Goal: Task Accomplishment & Management: Manage account settings

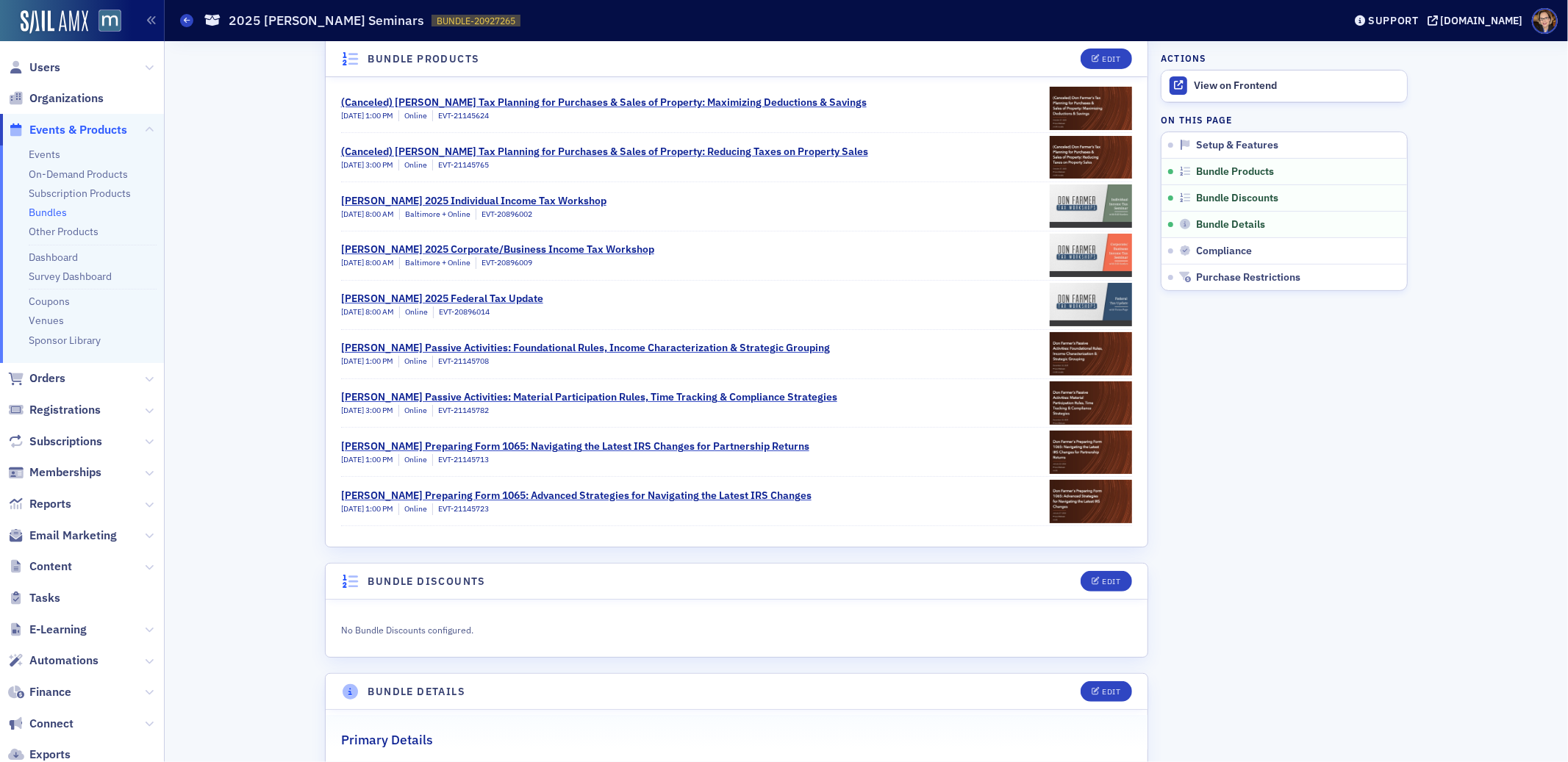
scroll to position [872, 0]
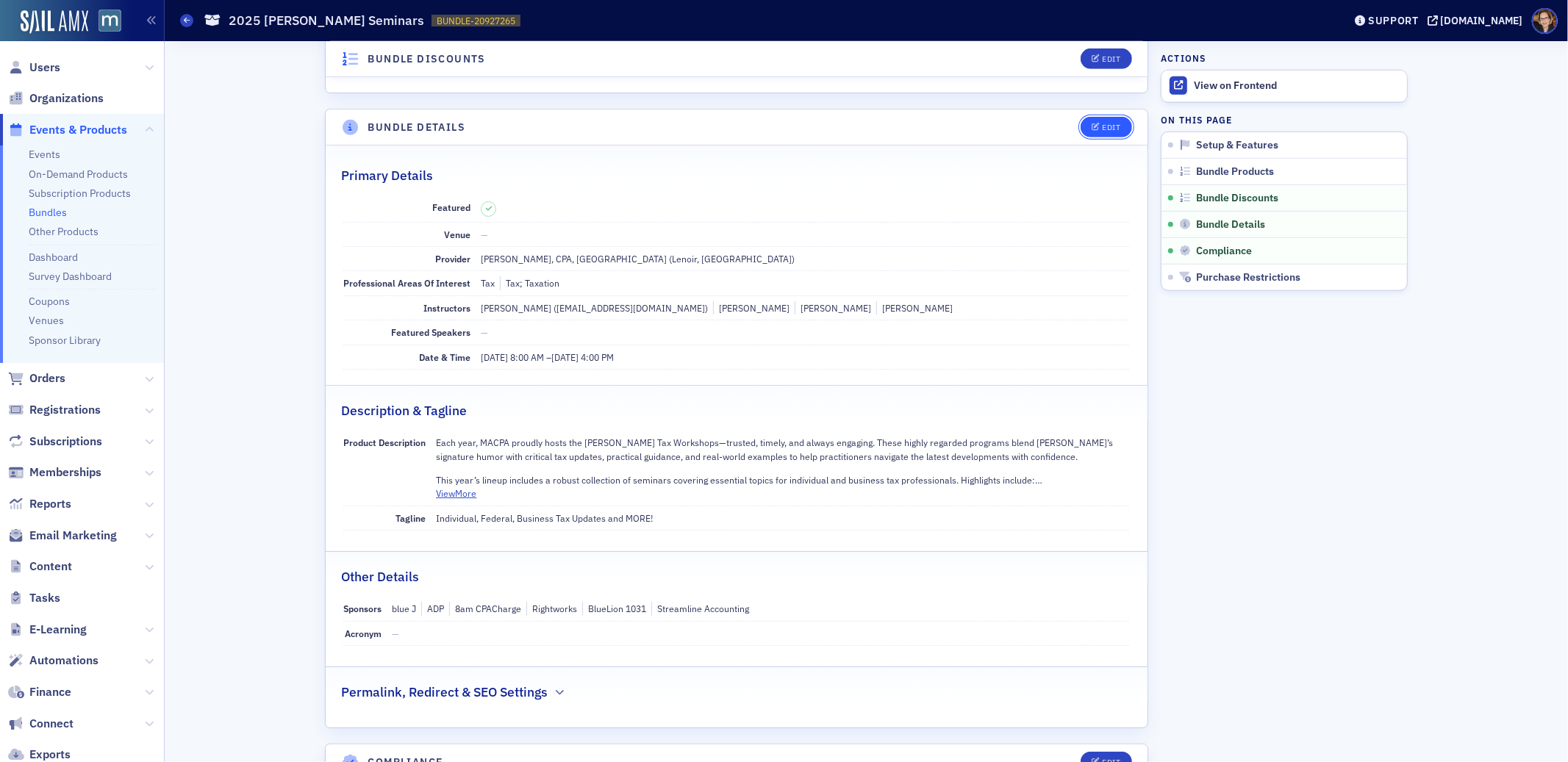
click at [1103, 129] on div "Edit" at bounding box center [1111, 127] width 18 height 8
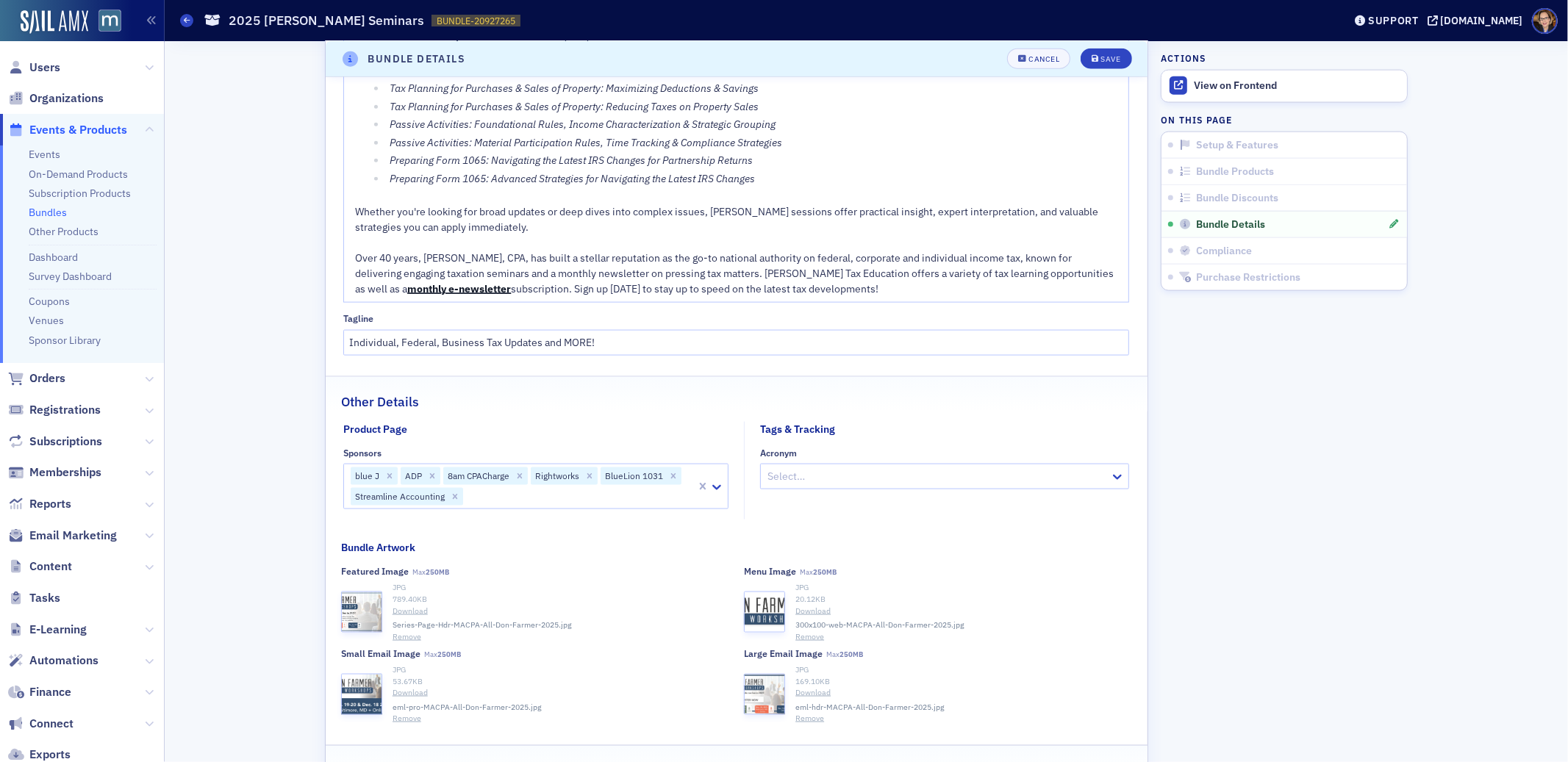
scroll to position [1633, 0]
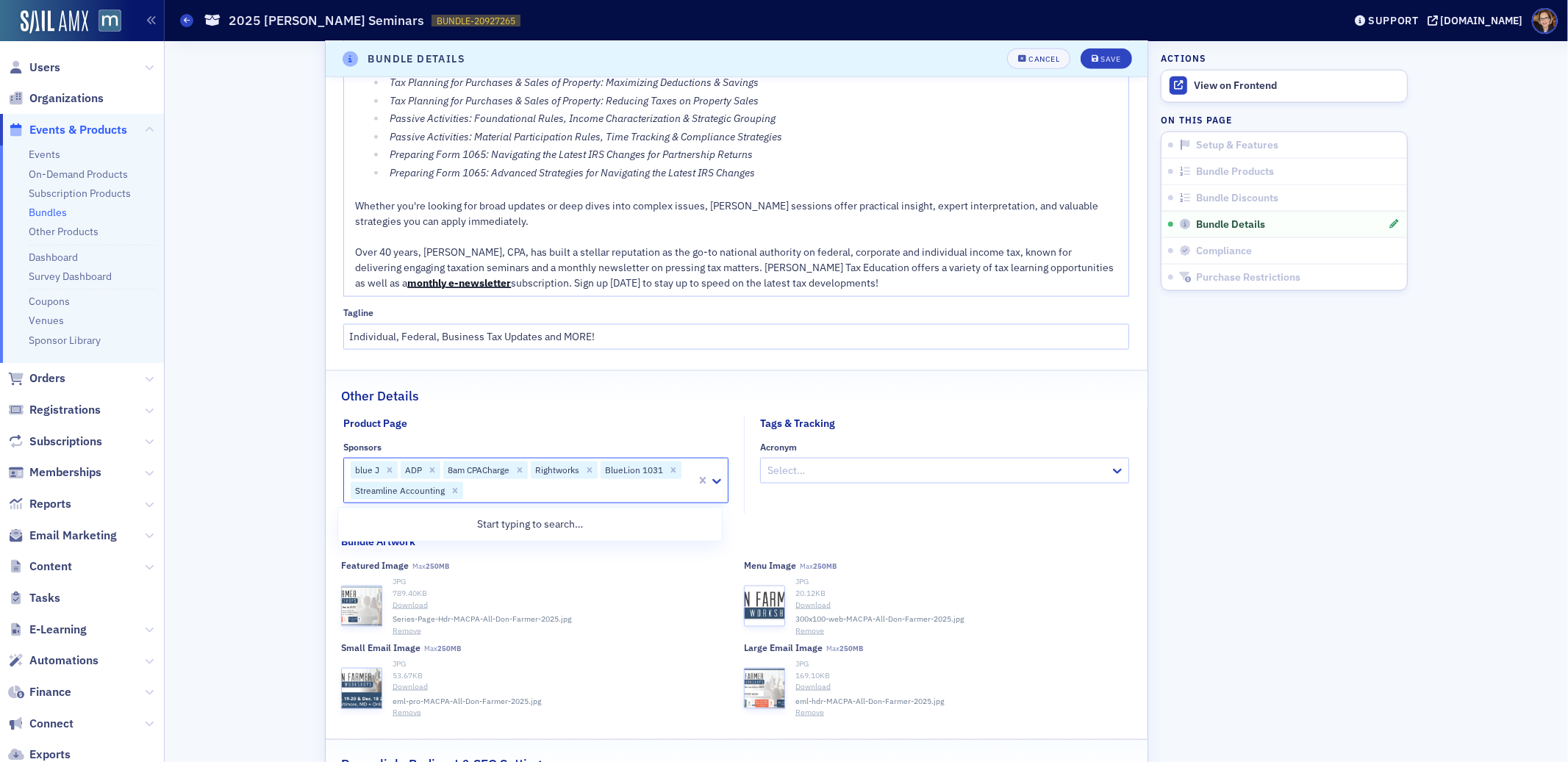
click at [498, 492] on div at bounding box center [579, 491] width 230 height 18
type input "payc"
click at [366, 551] on span "Paychex" at bounding box center [366, 552] width 39 height 15
click at [1101, 62] on div "Save" at bounding box center [1111, 59] width 20 height 8
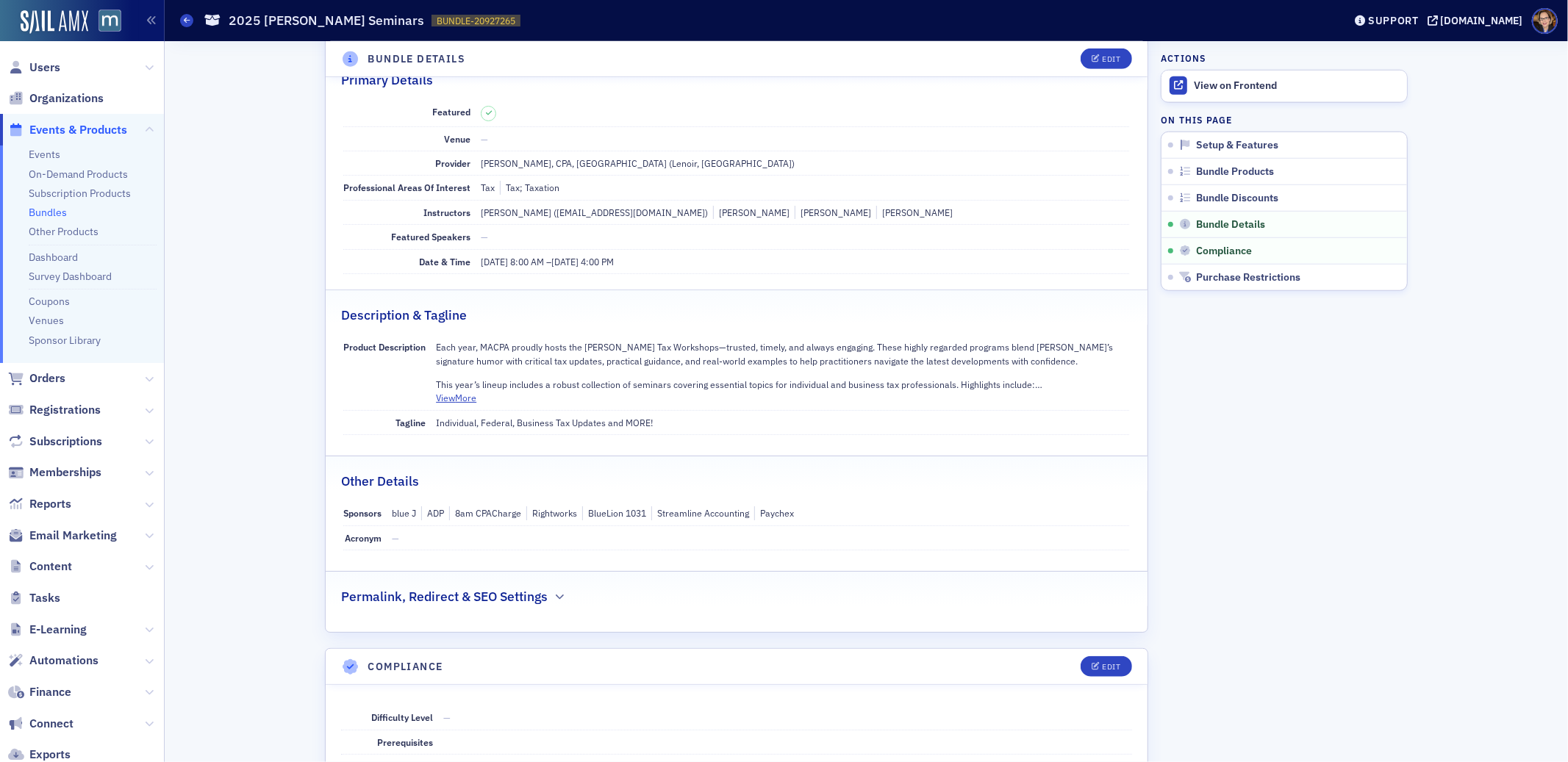
scroll to position [933, 0]
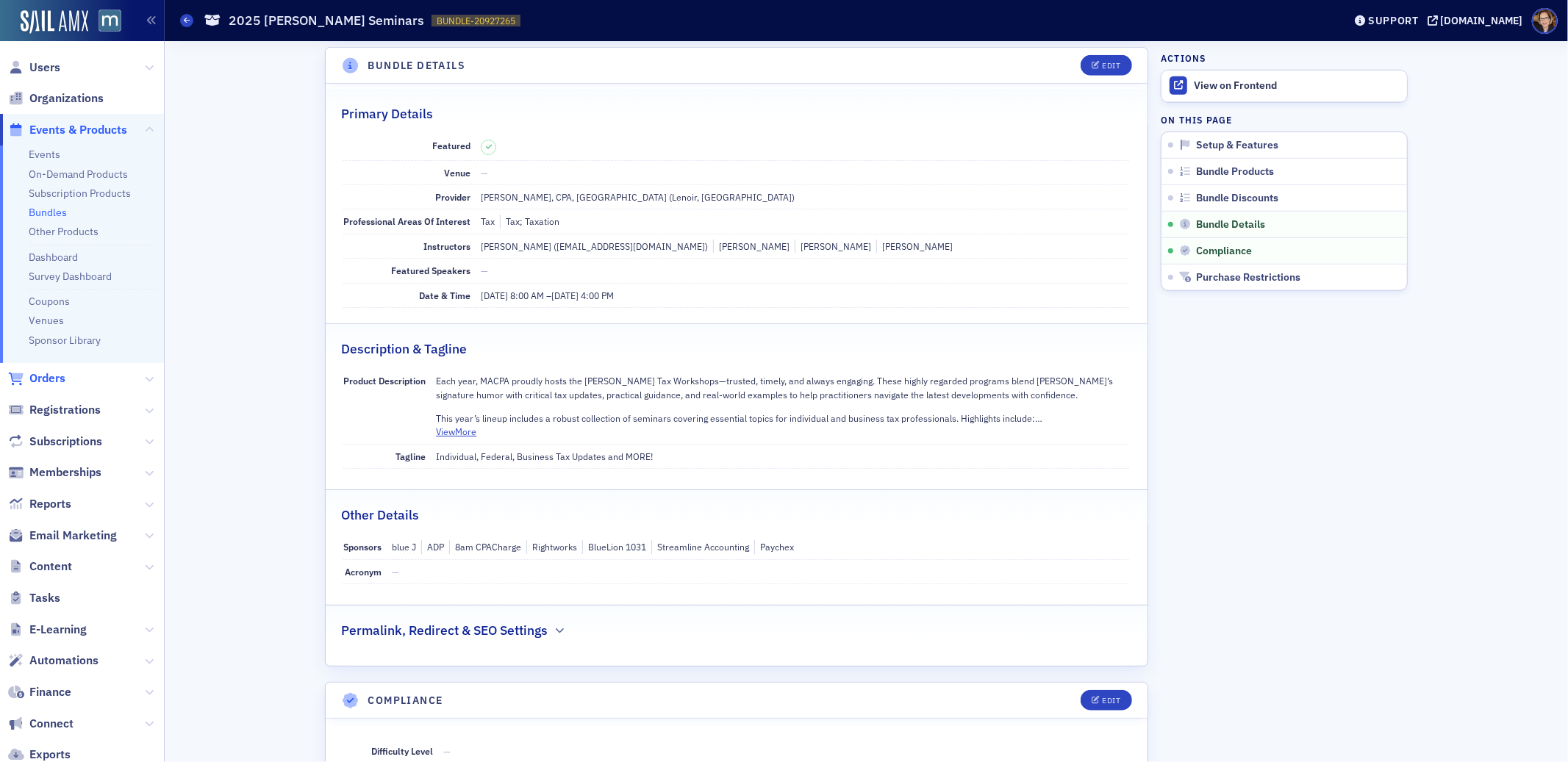
click at [39, 381] on span "Orders" at bounding box center [47, 379] width 36 height 16
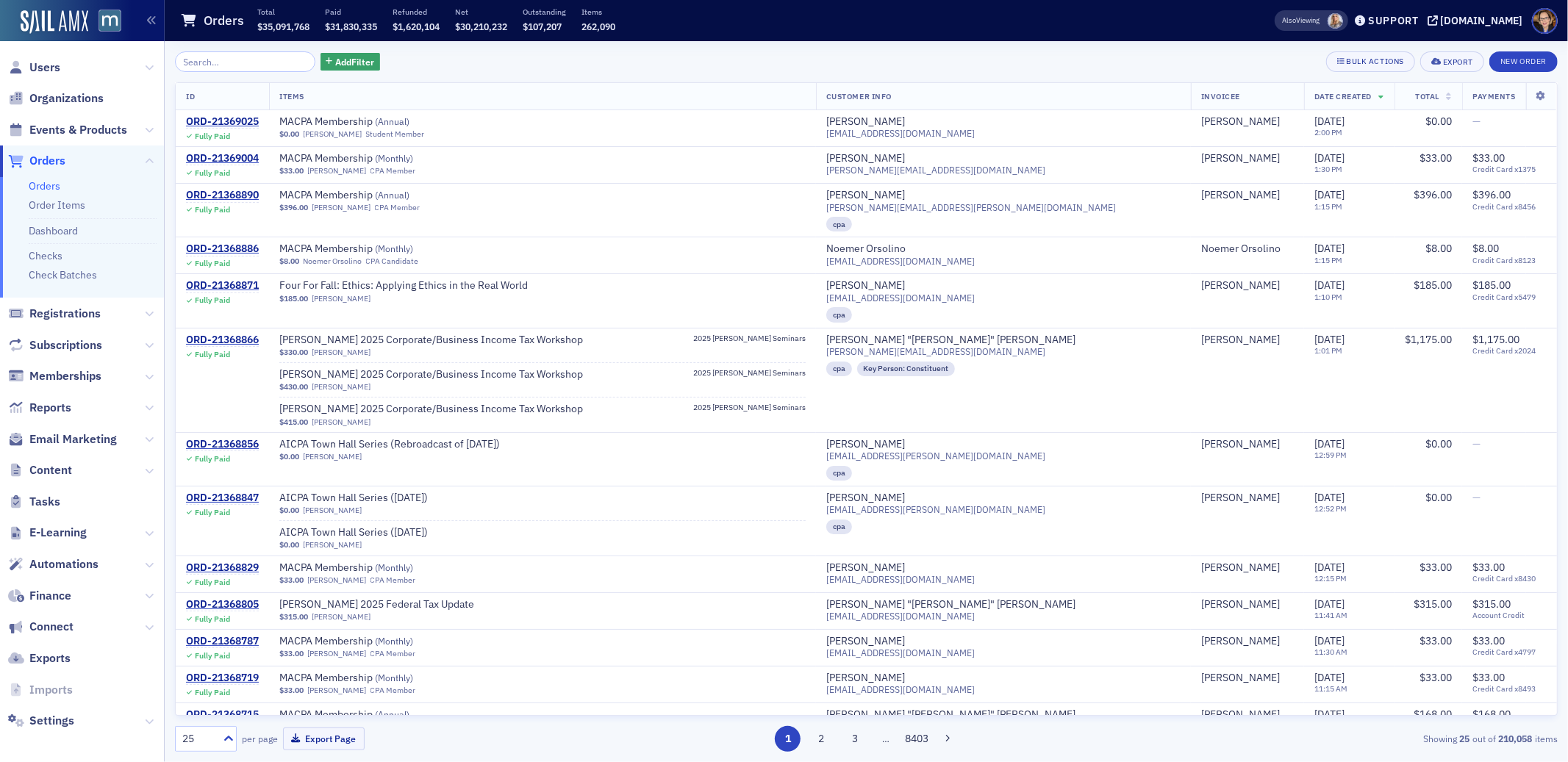
click at [45, 159] on span "Orders" at bounding box center [47, 161] width 36 height 16
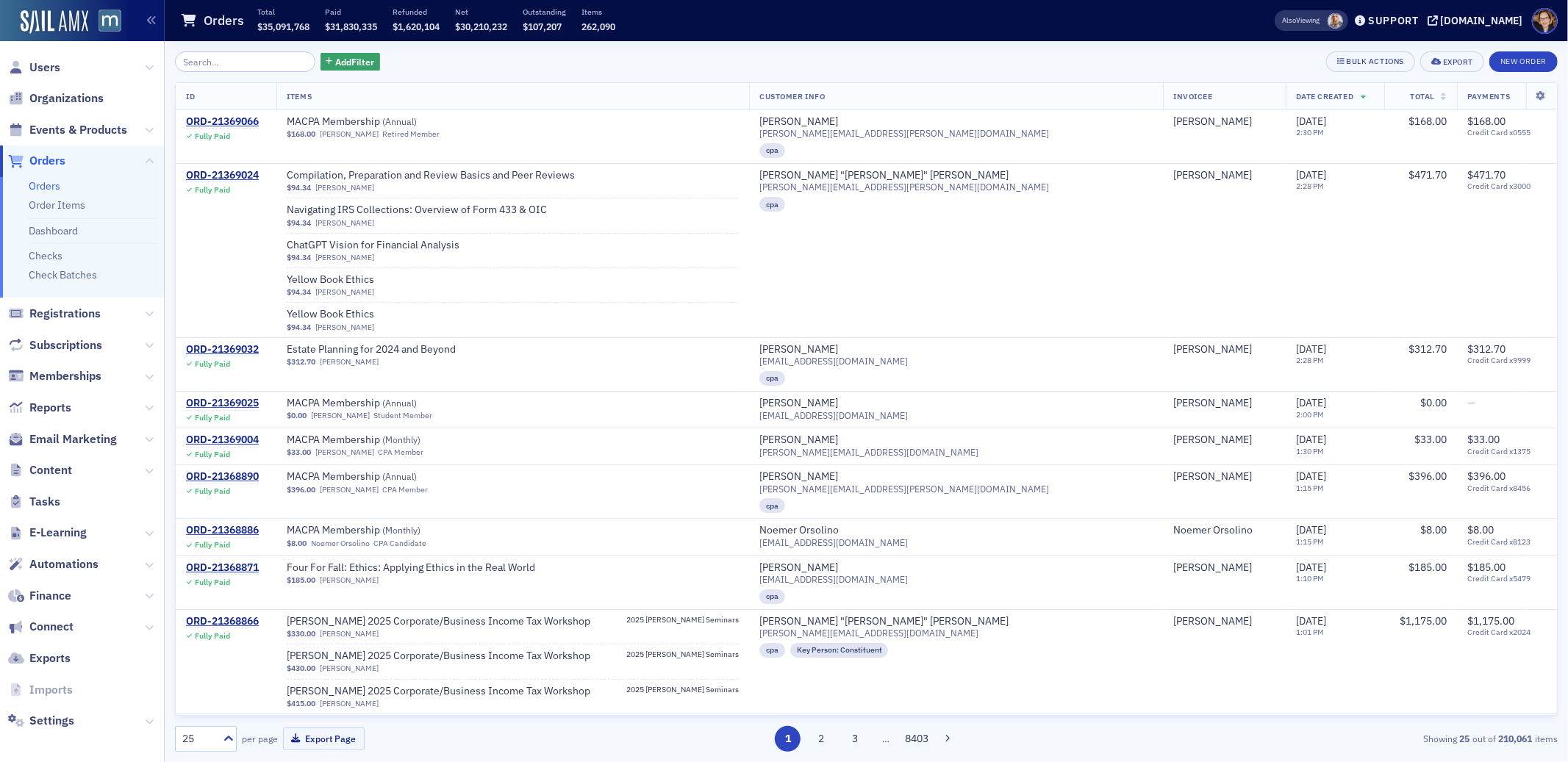
click at [32, 160] on span "Orders" at bounding box center [47, 161] width 36 height 16
